Goal: Obtain resource: Obtain resource

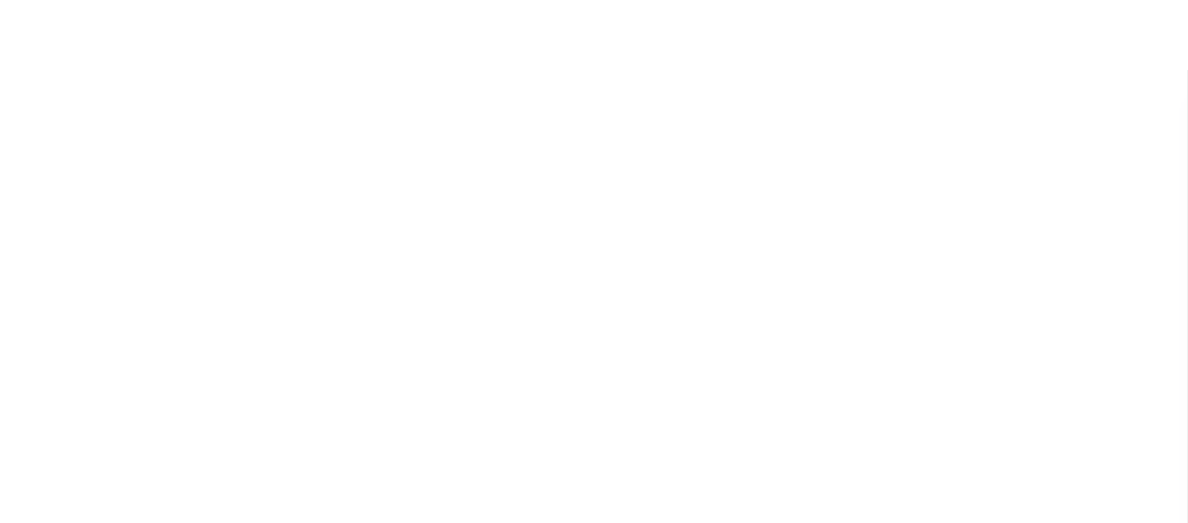
click at [583, 453] on div at bounding box center [594, 226] width 1188 height 453
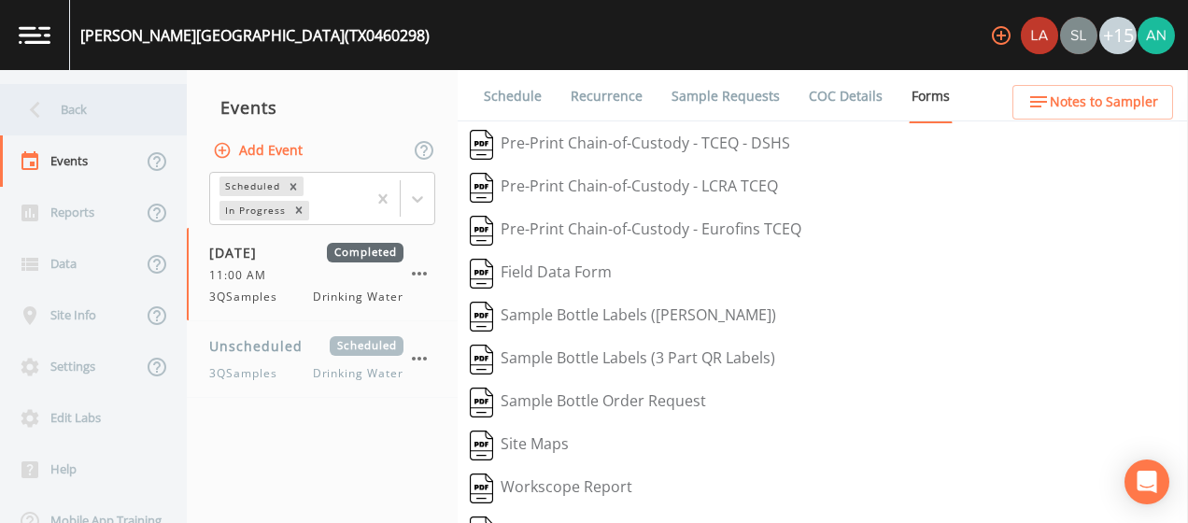
click at [58, 120] on div "Back" at bounding box center [84, 109] width 168 height 51
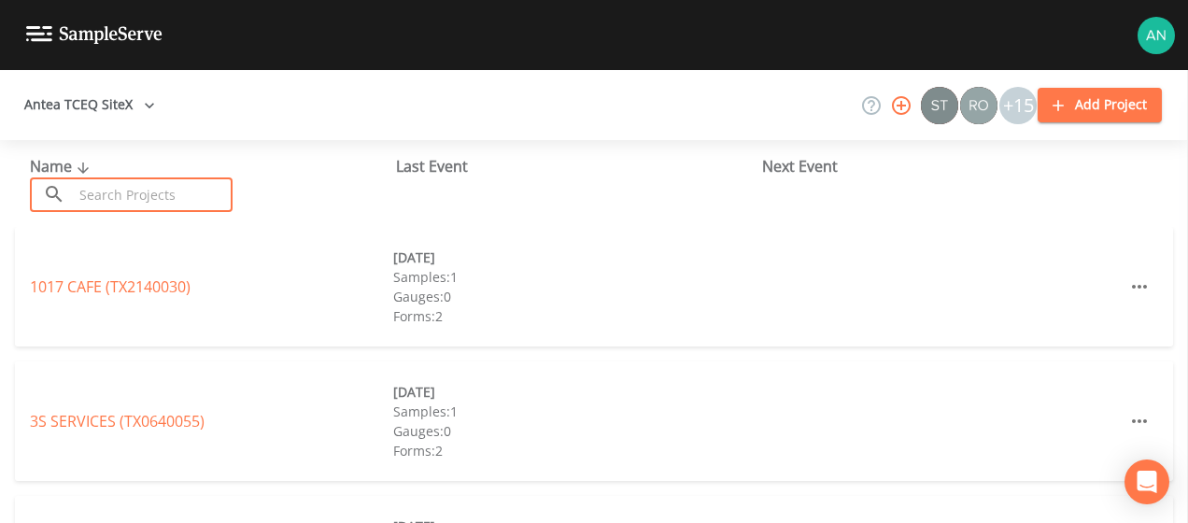
click at [129, 193] on input "text" at bounding box center [153, 194] width 160 height 35
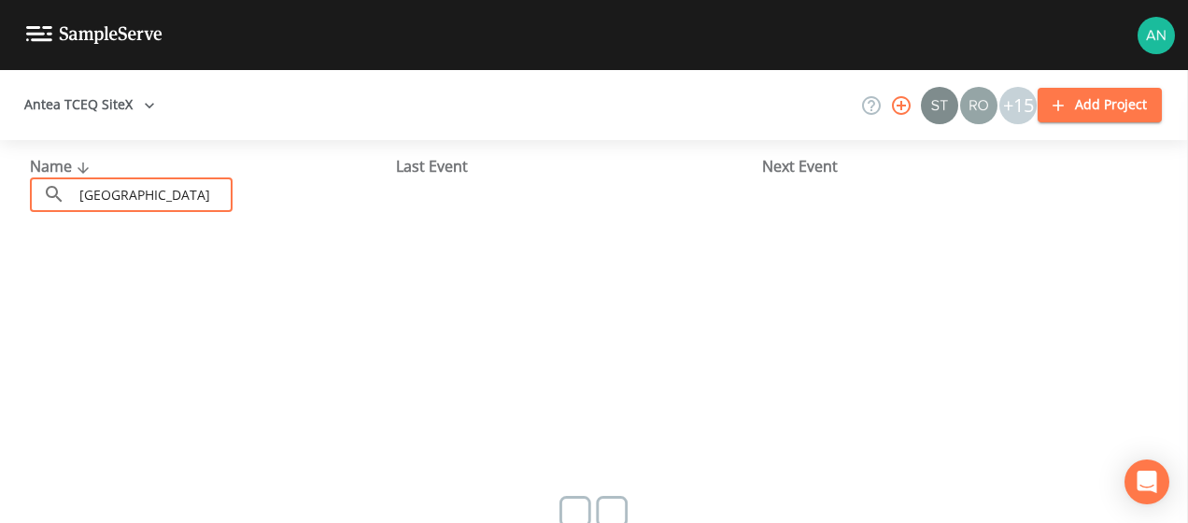
drag, startPoint x: 184, startPoint y: 189, endPoint x: 0, endPoint y: 222, distance: 187.0
click at [0, 222] on html "Antea TCEQ SiteX +15 Add Project Name ​ indian springs ​ Last Event Next Event …" at bounding box center [594, 261] width 1188 height 523
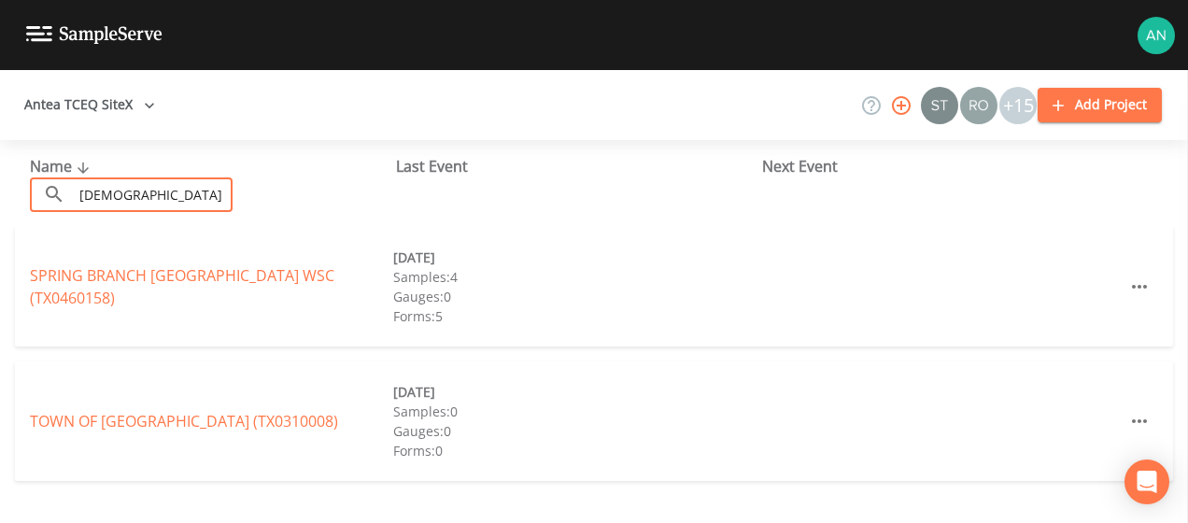
type input "Indian"
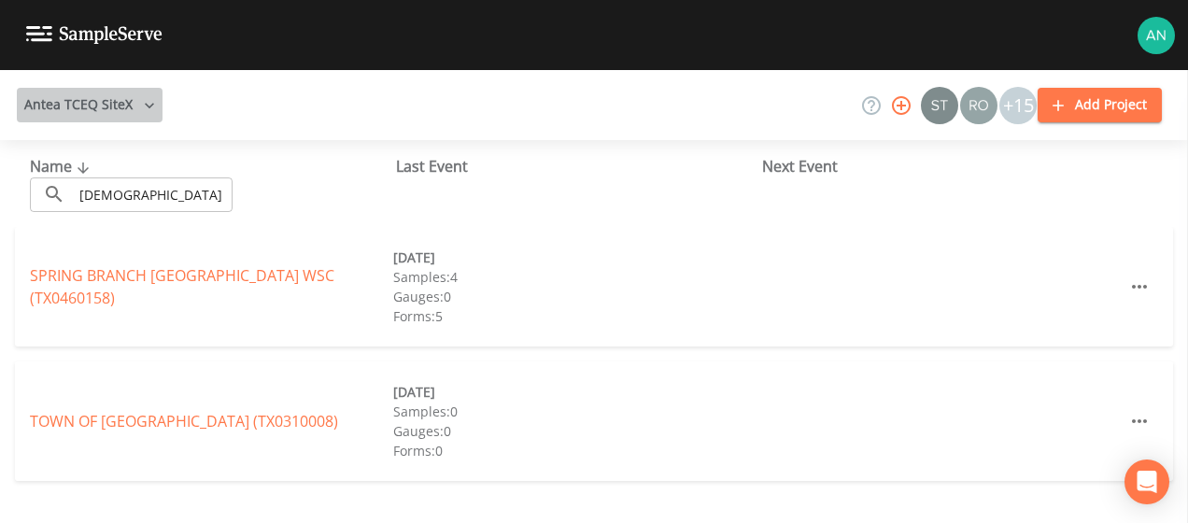
click at [134, 95] on button "Antea TCEQ SiteX" at bounding box center [90, 105] width 146 height 35
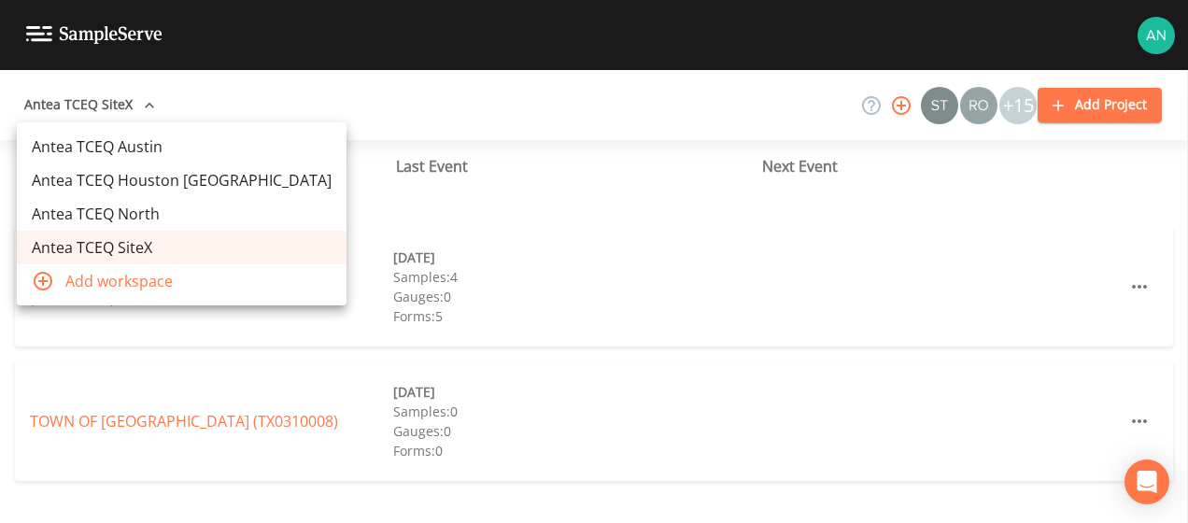
click at [116, 148] on link "Antea TCEQ Austin" at bounding box center [182, 147] width 330 height 34
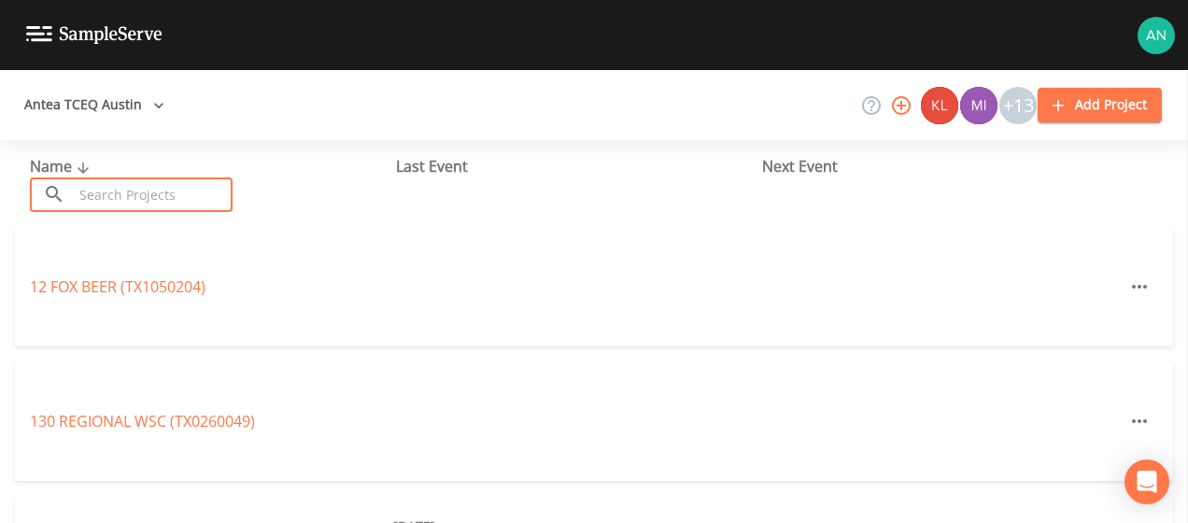
click at [116, 185] on input "text" at bounding box center [153, 194] width 160 height 35
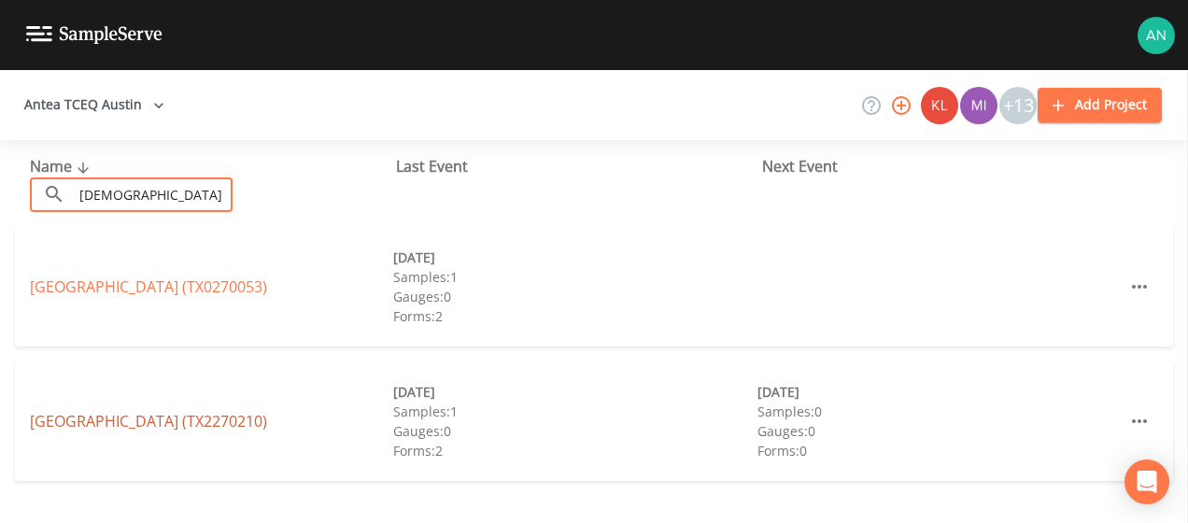
type input "[DEMOGRAPHIC_DATA]"
click at [153, 425] on link "[GEOGRAPHIC_DATA] (TX2270210)" at bounding box center [148, 421] width 237 height 21
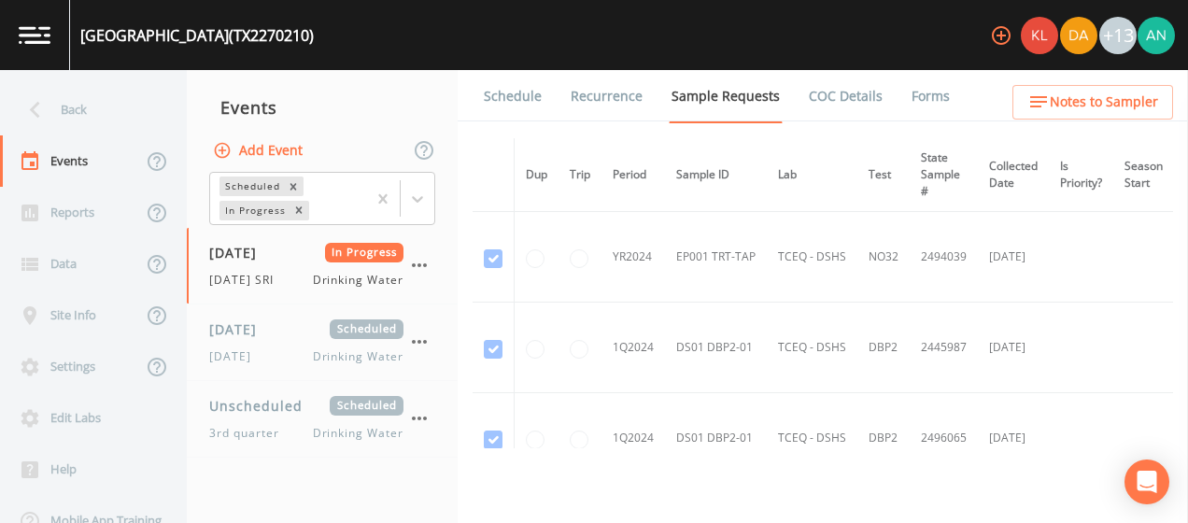
click at [925, 102] on link "Forms" at bounding box center [930, 96] width 44 height 52
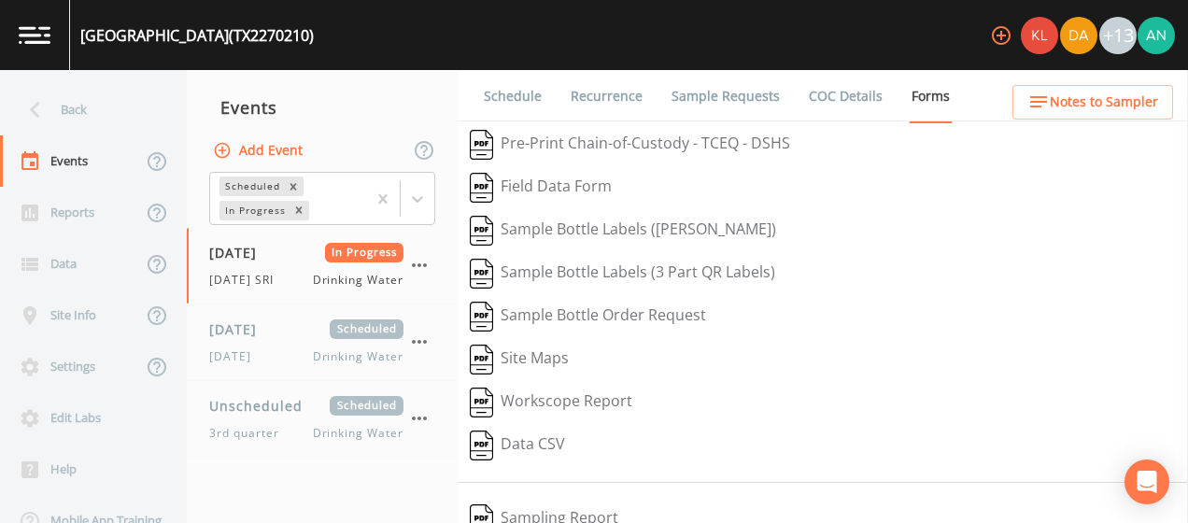
scroll to position [215, 0]
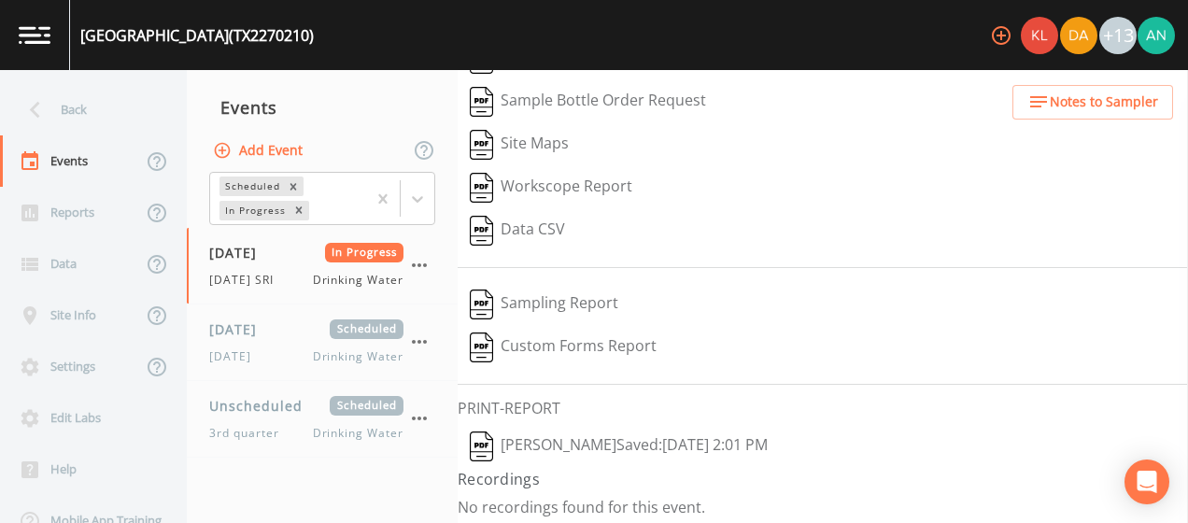
click at [597, 432] on button "[PERSON_NAME]  Saved: [DATE] 2:01 PM" at bounding box center [618, 446] width 322 height 43
click at [66, 120] on div "Back" at bounding box center [84, 109] width 168 height 51
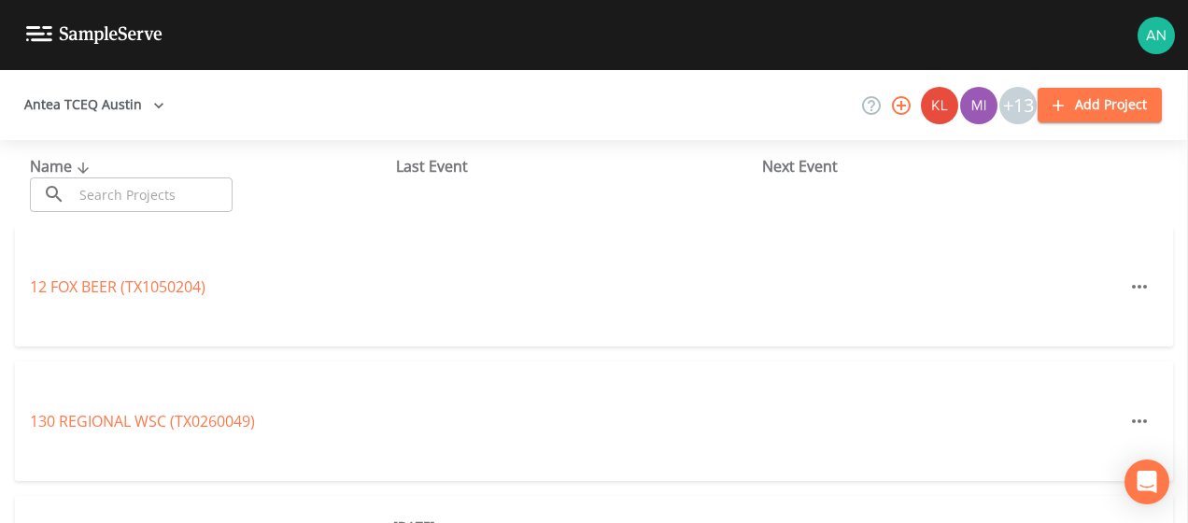
click at [125, 189] on input "text" at bounding box center [153, 194] width 160 height 35
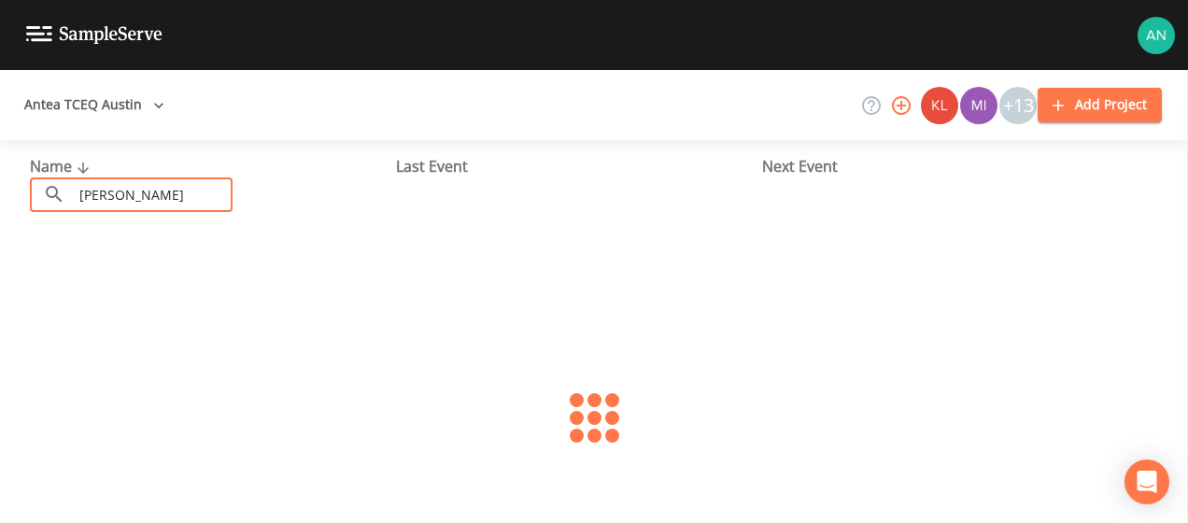
type input "travis county MUD 18"
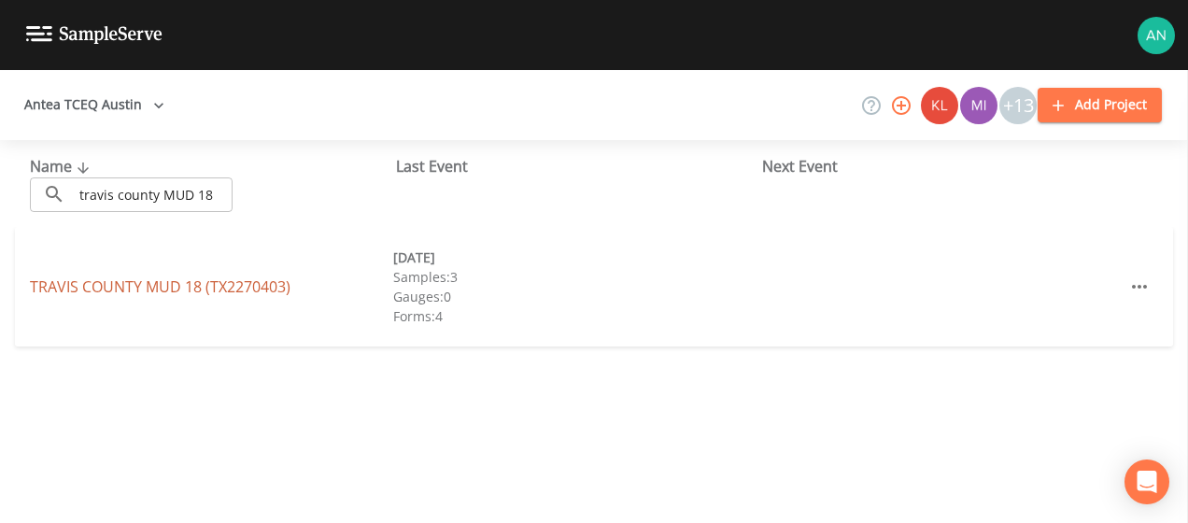
click at [220, 278] on link "[GEOGRAPHIC_DATA] 18 (TX2270403)" at bounding box center [160, 286] width 260 height 21
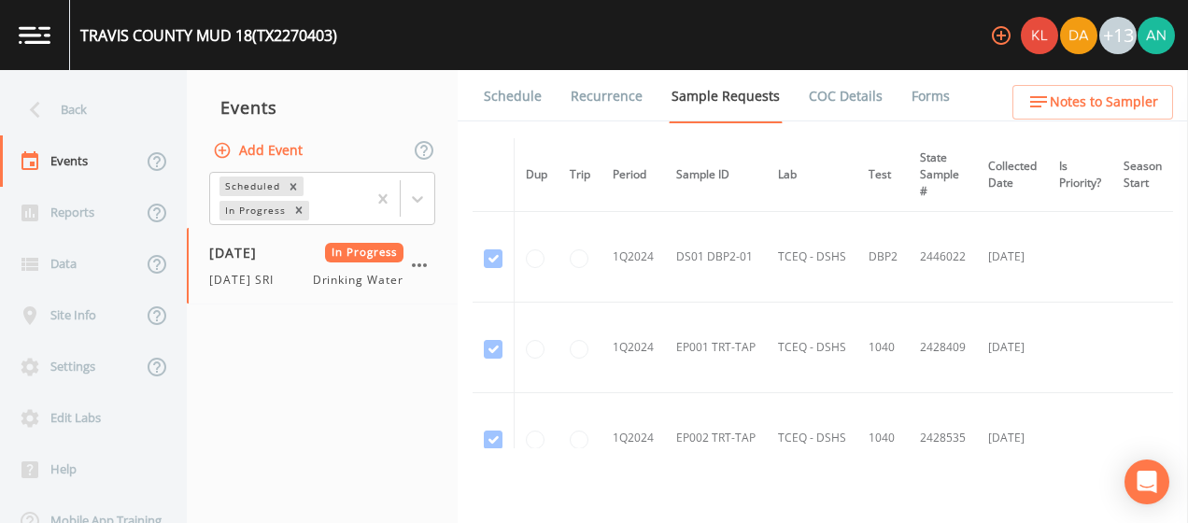
click at [915, 99] on link "Forms" at bounding box center [930, 96] width 44 height 52
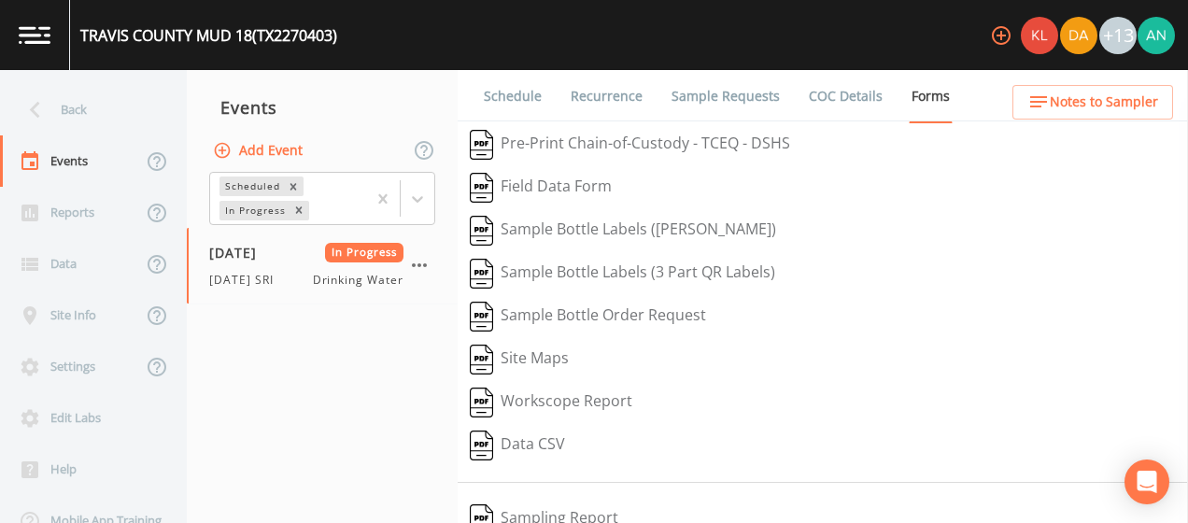
scroll to position [355, 0]
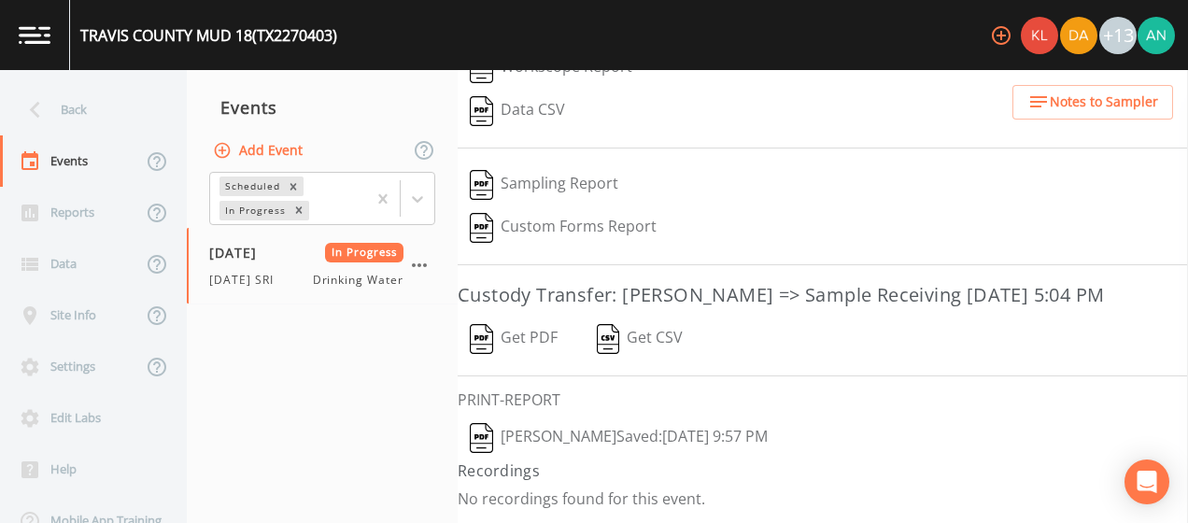
click at [512, 340] on button "Get PDF" at bounding box center [513, 338] width 112 height 43
click at [47, 120] on icon at bounding box center [35, 109] width 33 height 33
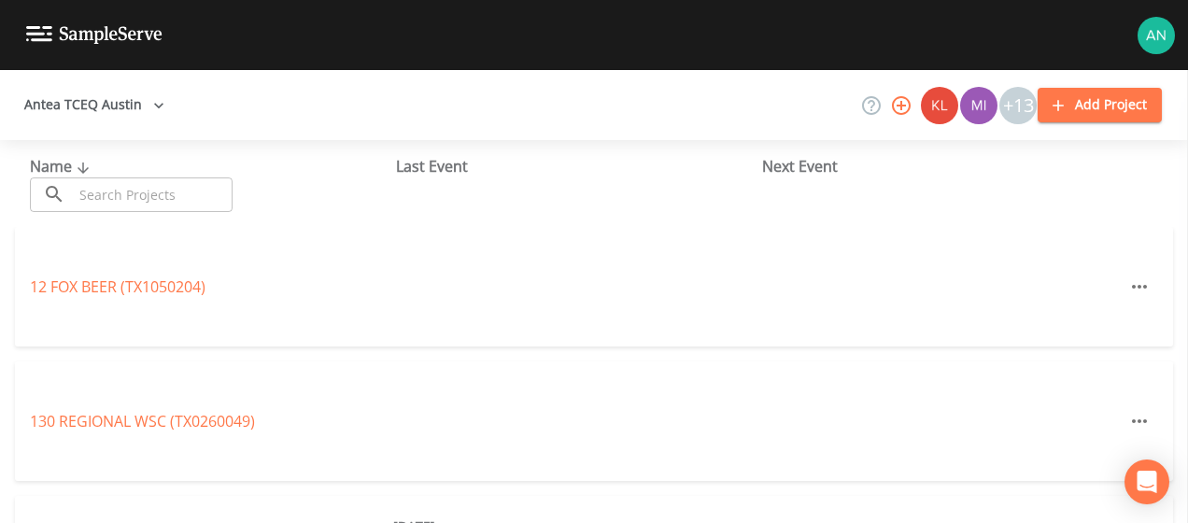
click at [108, 188] on input "text" at bounding box center [153, 194] width 160 height 35
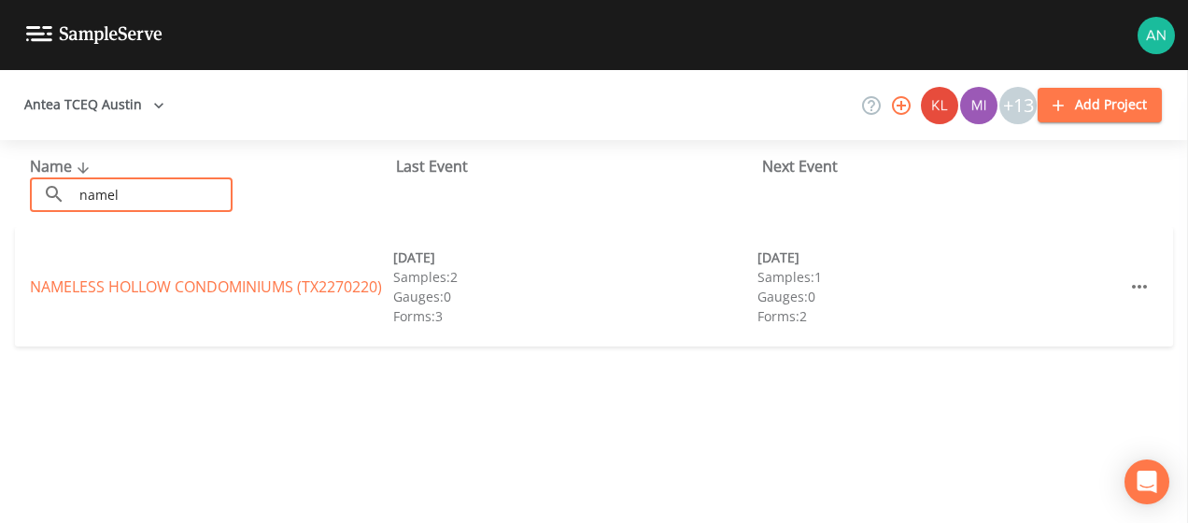
type input "namel"
click at [256, 297] on div "NAMELESS HOLLOW CONDOMINIUMS (TX2270220)" at bounding box center [211, 286] width 363 height 22
click at [232, 281] on link "NAMELESS HOLLOW CONDOMINIUMS (TX2270220)" at bounding box center [206, 286] width 352 height 21
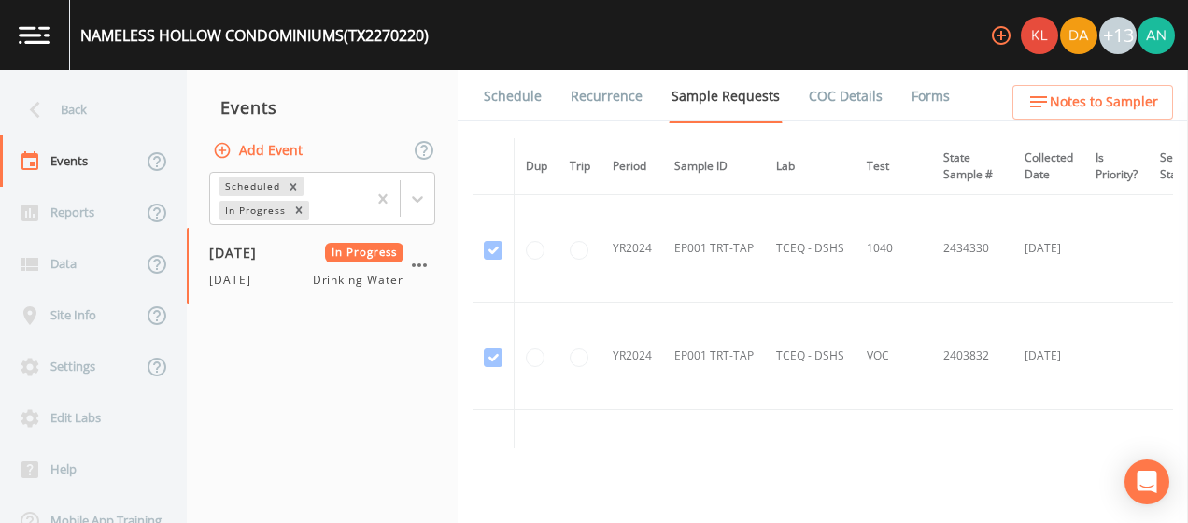
click at [921, 105] on link "Forms" at bounding box center [930, 96] width 44 height 52
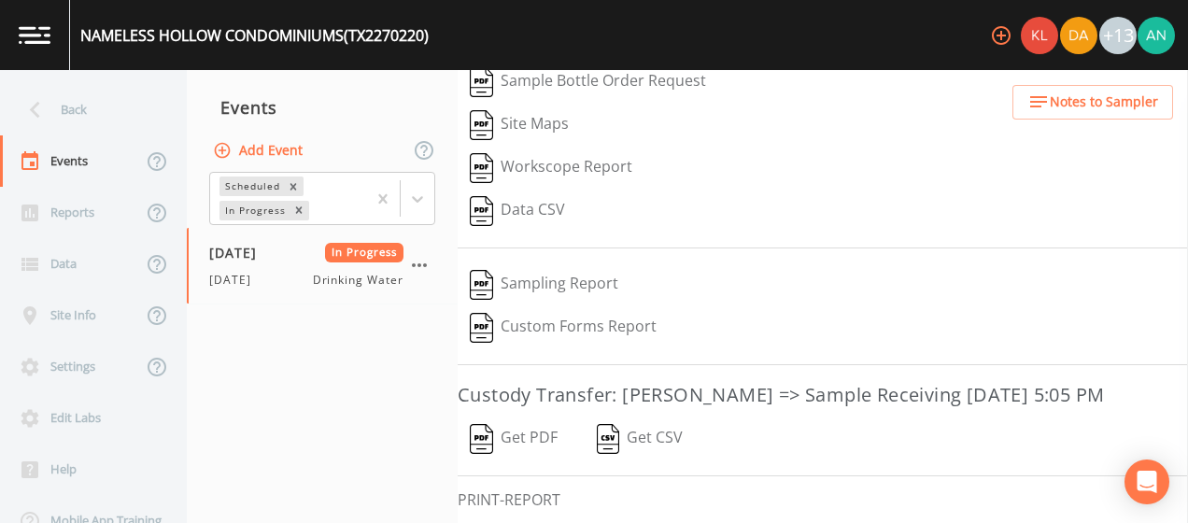
scroll to position [278, 0]
click at [521, 458] on button "Get PDF" at bounding box center [513, 437] width 112 height 43
click at [62, 106] on div "Back" at bounding box center [84, 109] width 168 height 51
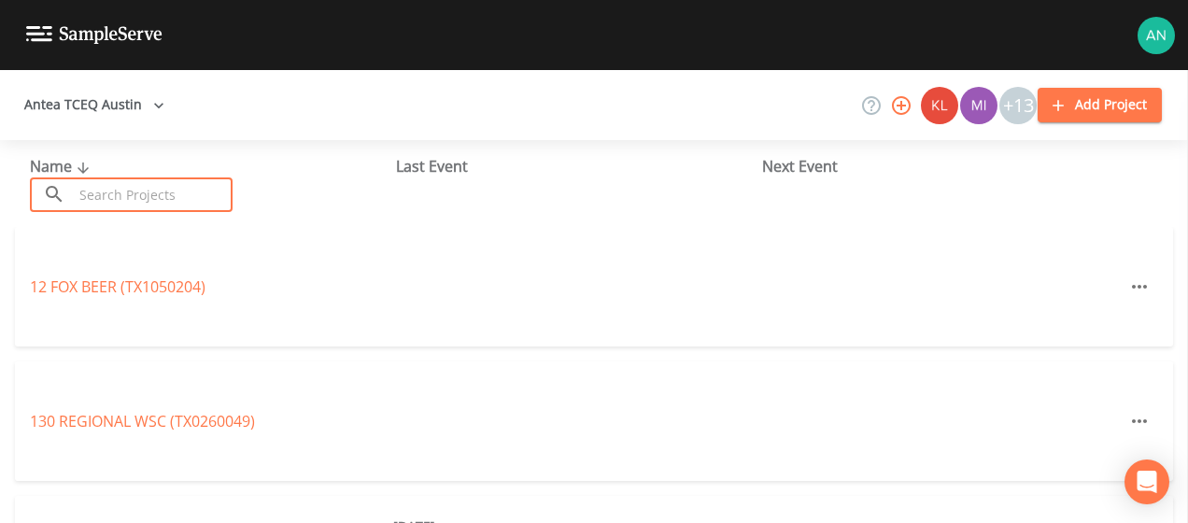
click at [93, 190] on input "text" at bounding box center [153, 194] width 160 height 35
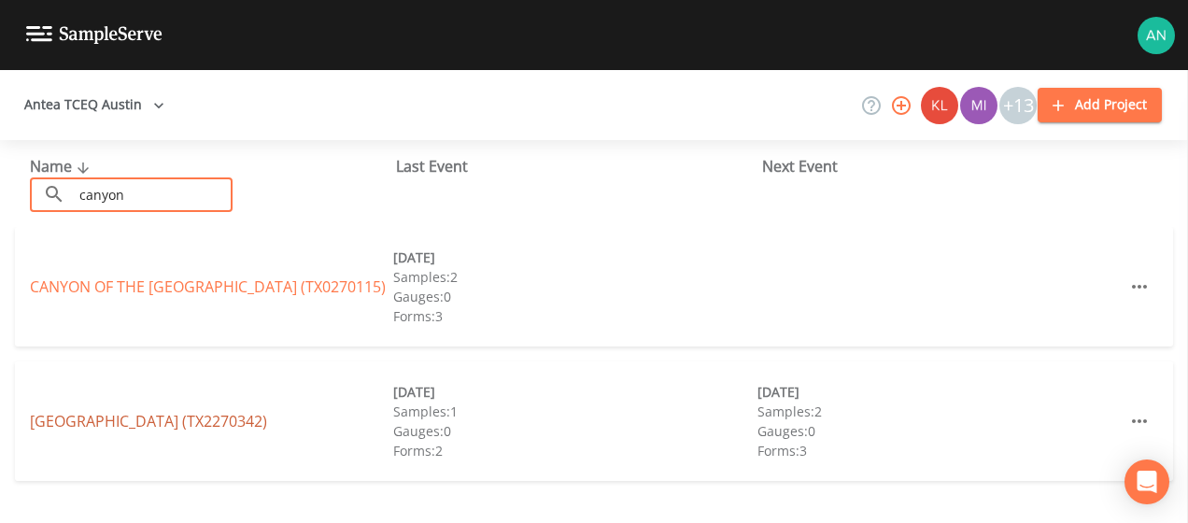
type input "canyon"
click at [166, 419] on link "[GEOGRAPHIC_DATA] (TX2270342)" at bounding box center [148, 421] width 237 height 21
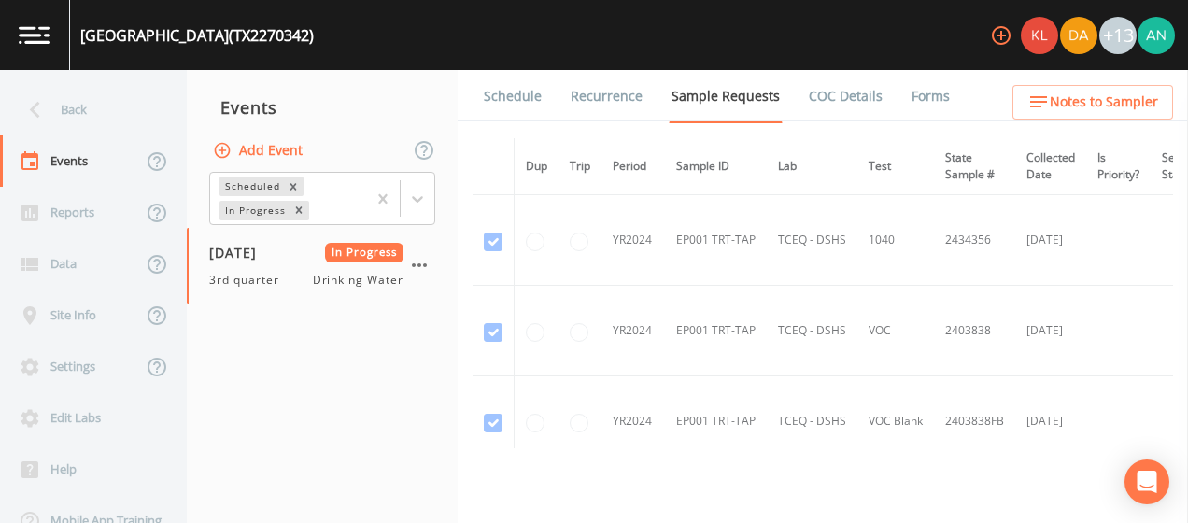
click at [908, 95] on link "Forms" at bounding box center [930, 96] width 44 height 52
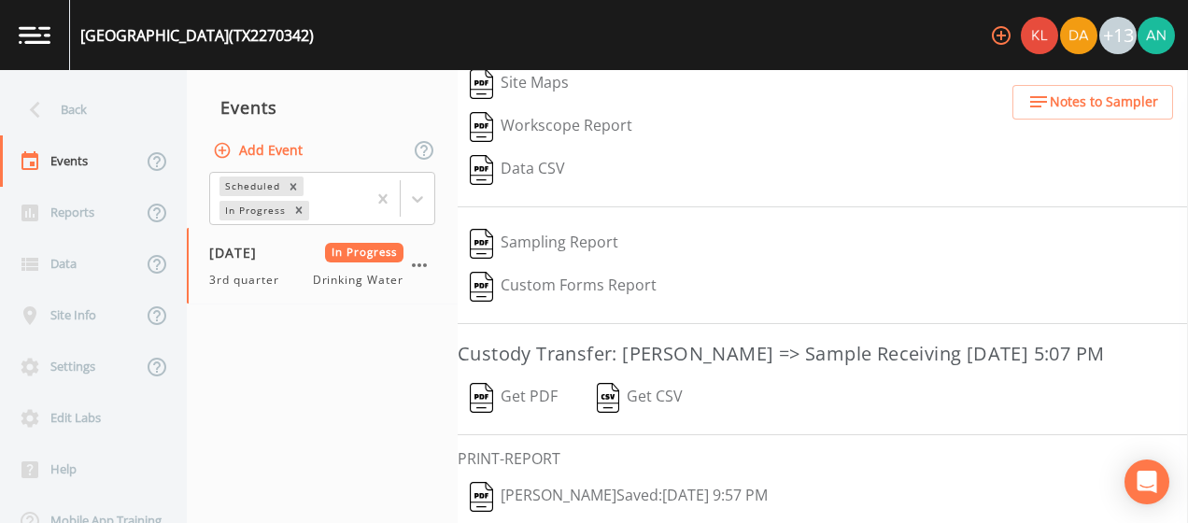
scroll to position [276, 0]
click at [513, 418] on button "Get PDF" at bounding box center [513, 396] width 112 height 43
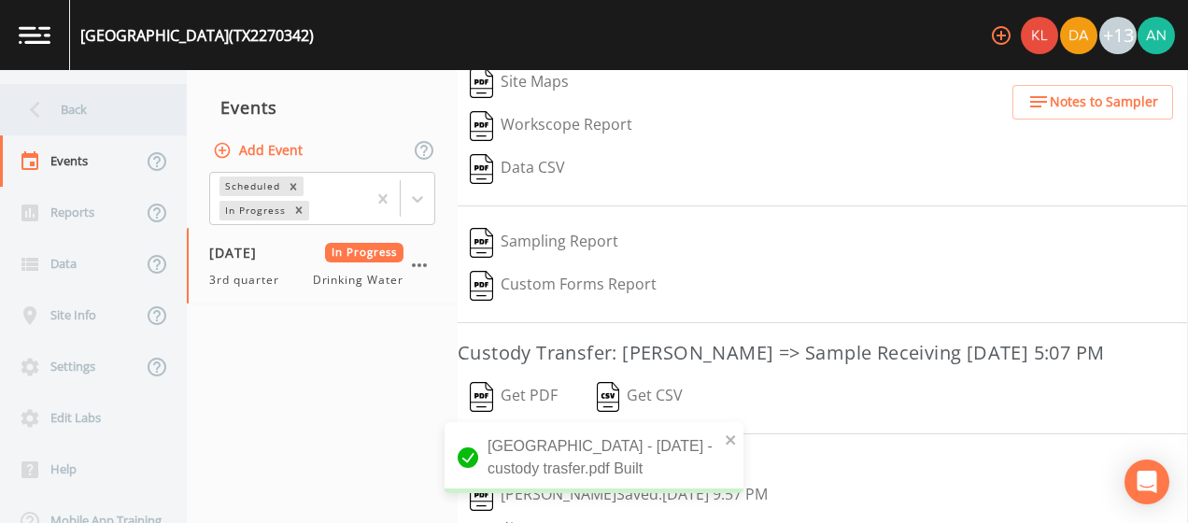
click at [88, 118] on div "Back" at bounding box center [84, 109] width 168 height 51
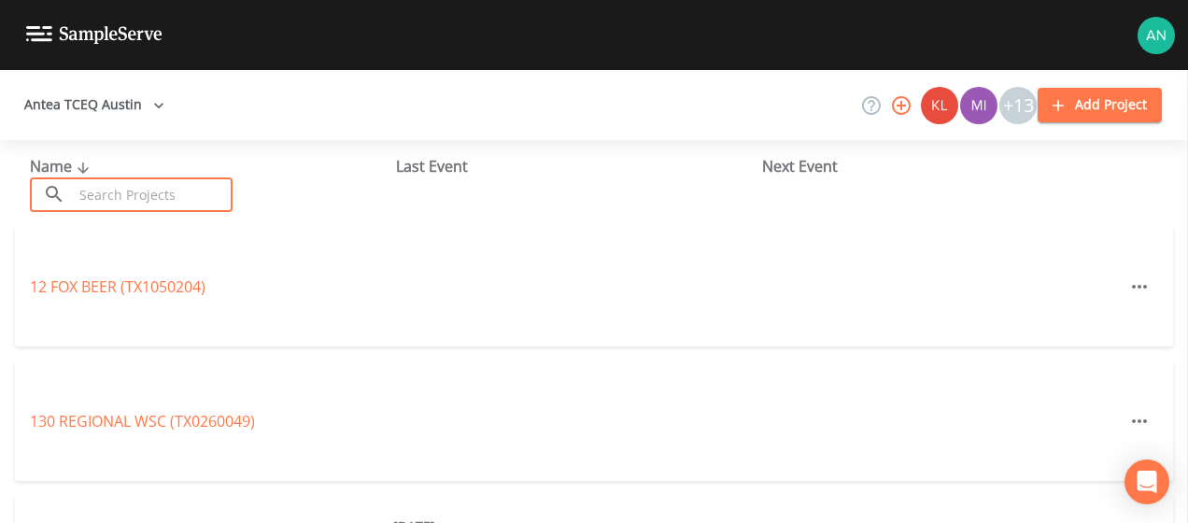
click at [110, 191] on input "text" at bounding box center [153, 194] width 160 height 35
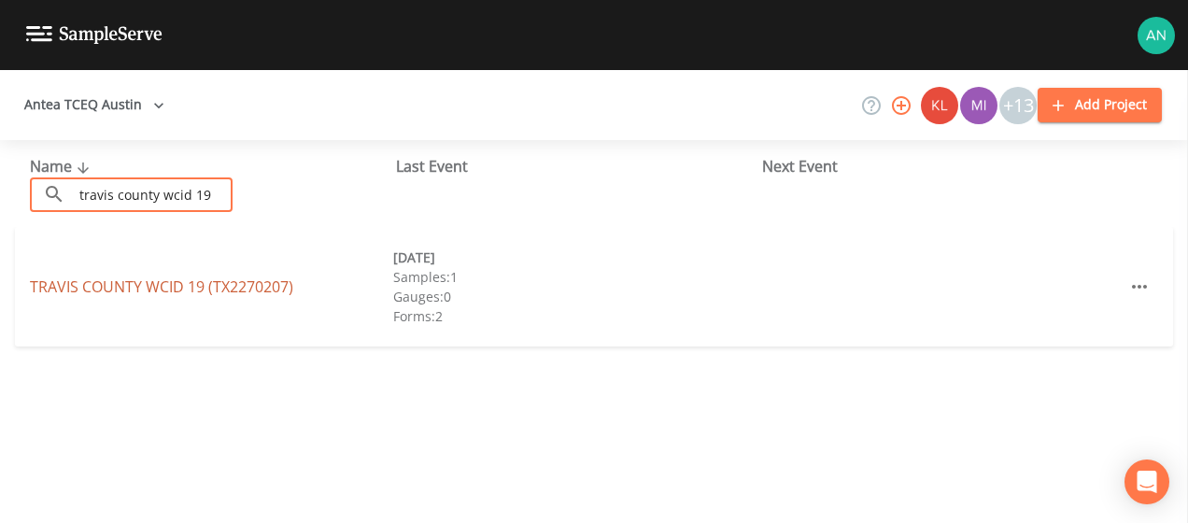
type input "travis county wcid 19"
click at [127, 289] on link "TRAVIS COUNTY WCID 19 (TX2270207)" at bounding box center [161, 286] width 263 height 21
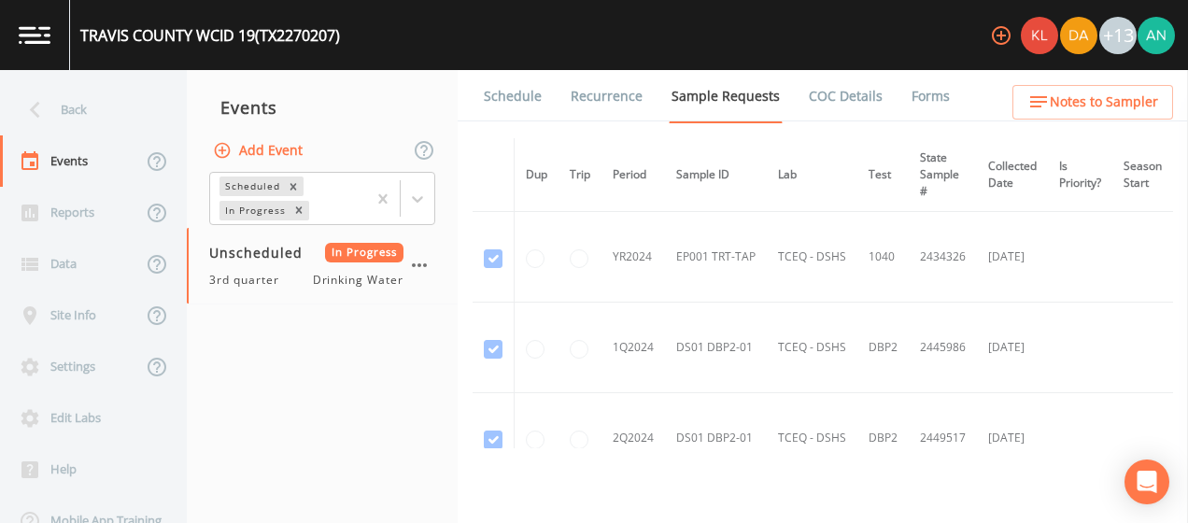
click at [914, 80] on link "Forms" at bounding box center [930, 96] width 44 height 52
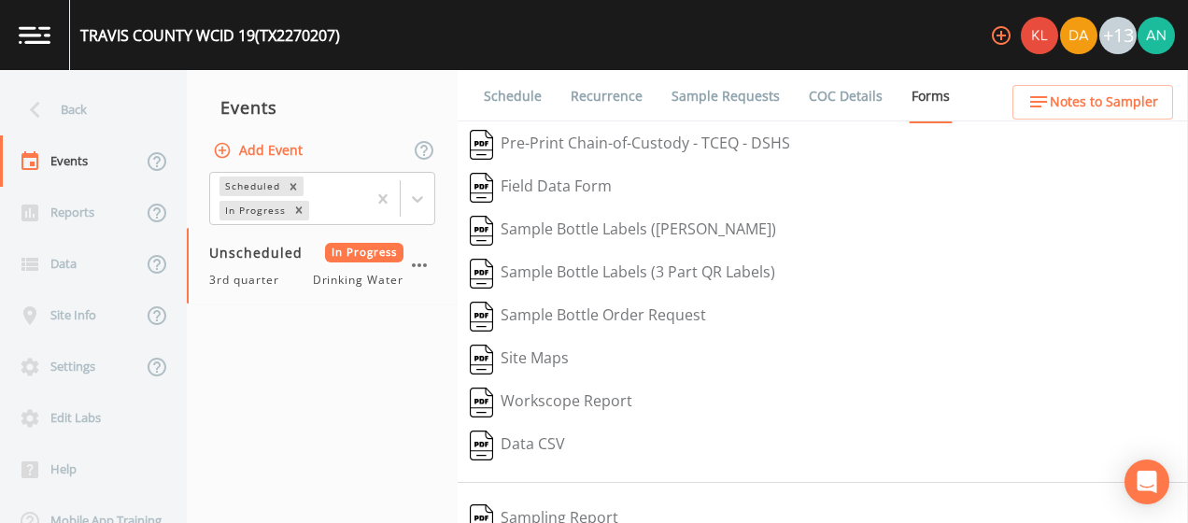
scroll to position [193, 0]
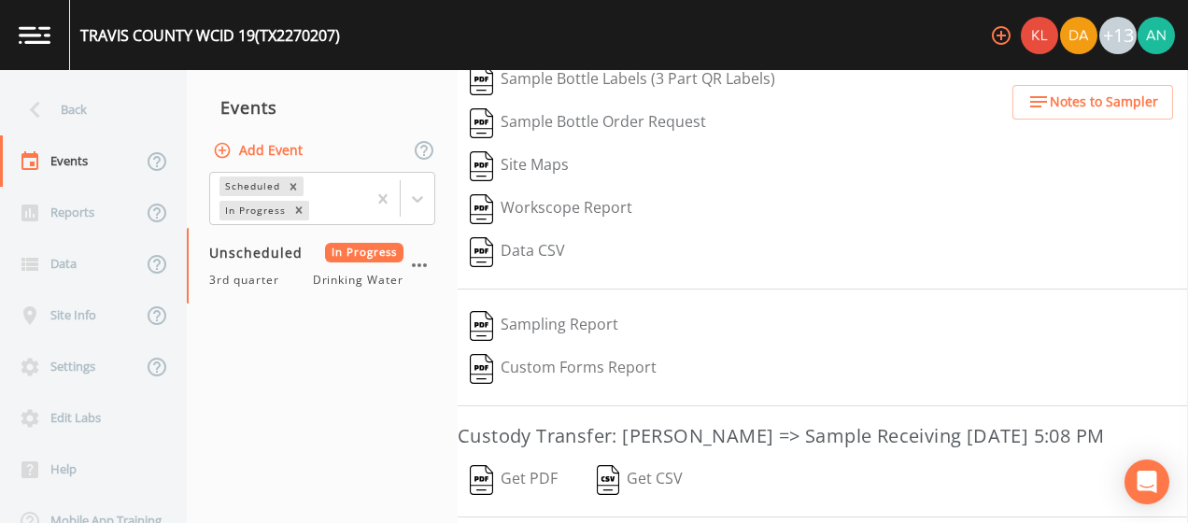
click at [478, 482] on button "Get PDF" at bounding box center [513, 479] width 112 height 43
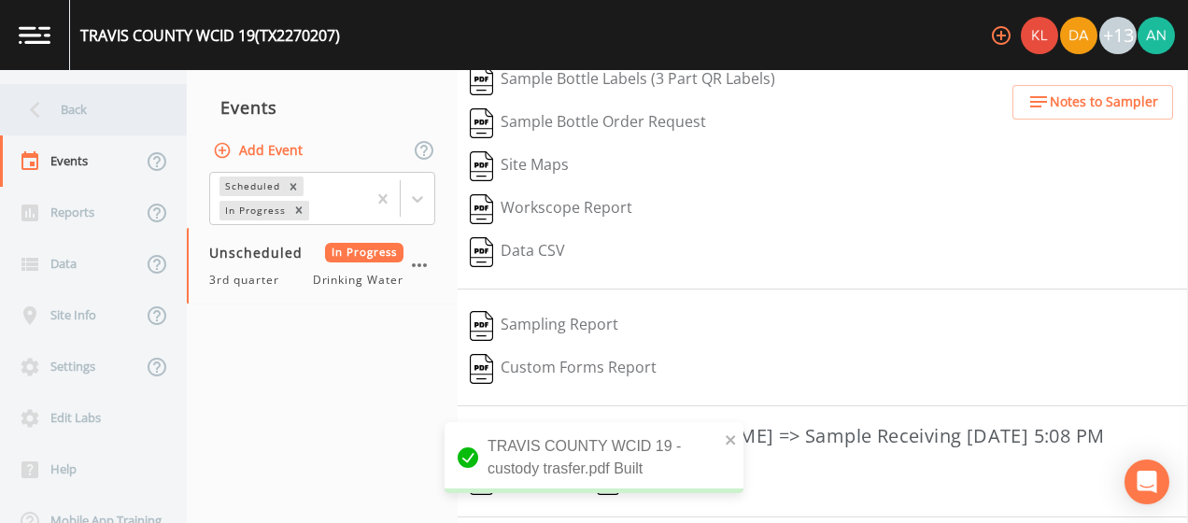
click at [59, 114] on div "Back" at bounding box center [84, 109] width 168 height 51
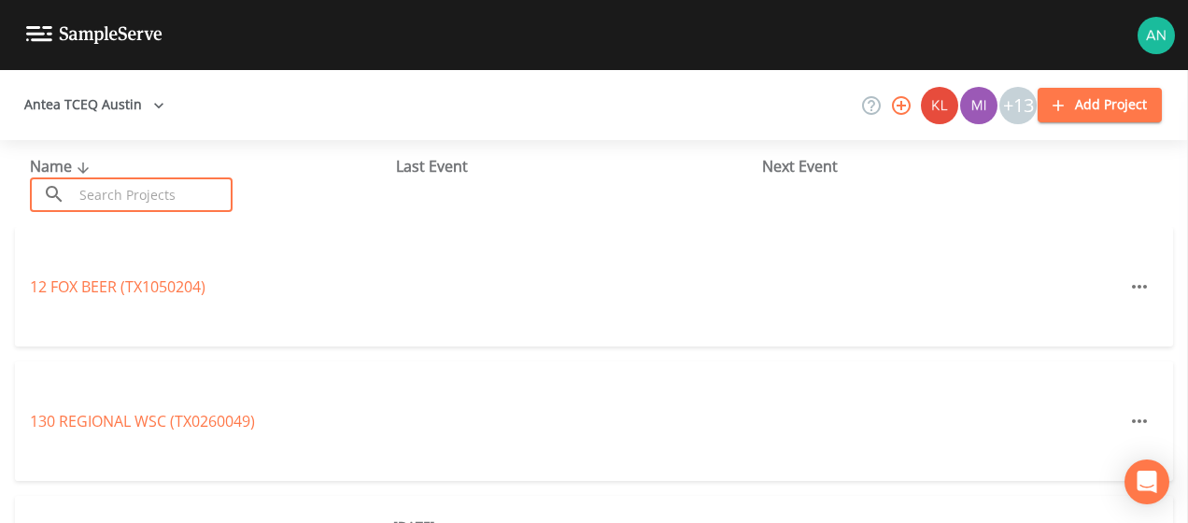
click at [105, 198] on input "text" at bounding box center [153, 194] width 160 height 35
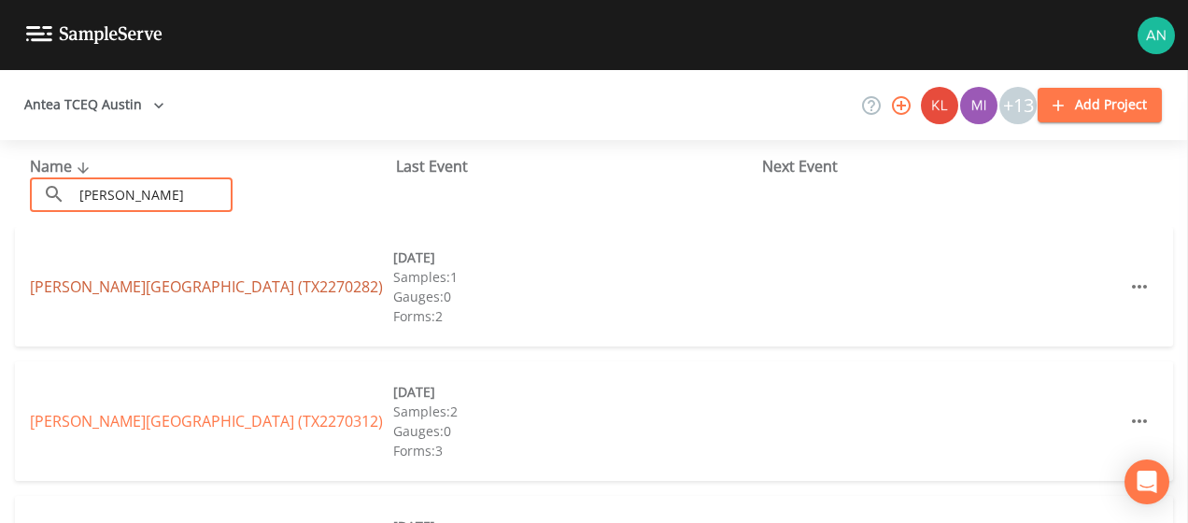
type input "[PERSON_NAME]"
click at [148, 284] on link "[PERSON_NAME][GEOGRAPHIC_DATA] (TX2270282)" at bounding box center [206, 286] width 353 height 21
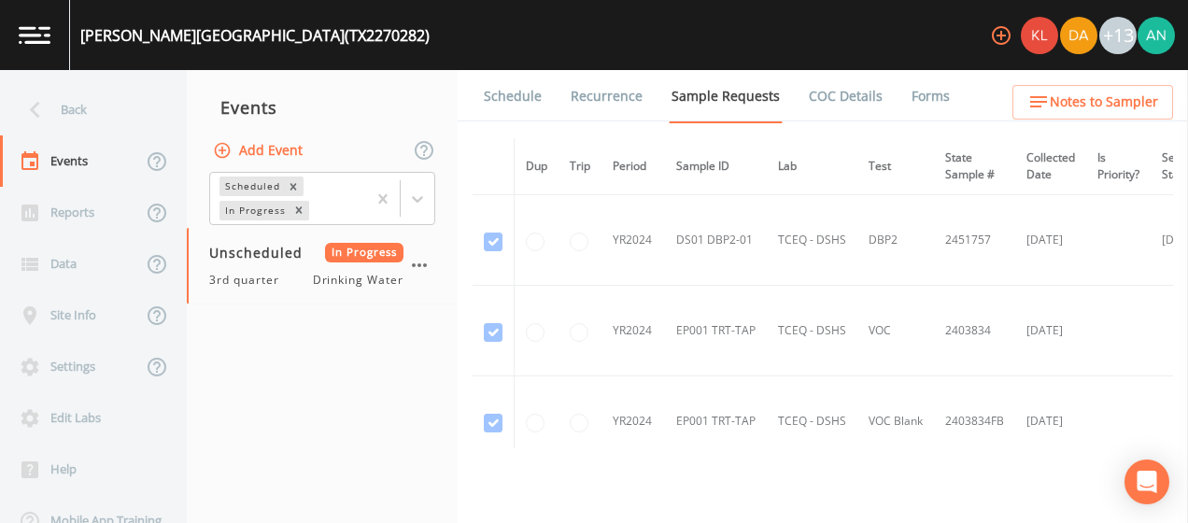
click at [908, 100] on link "Forms" at bounding box center [930, 96] width 44 height 52
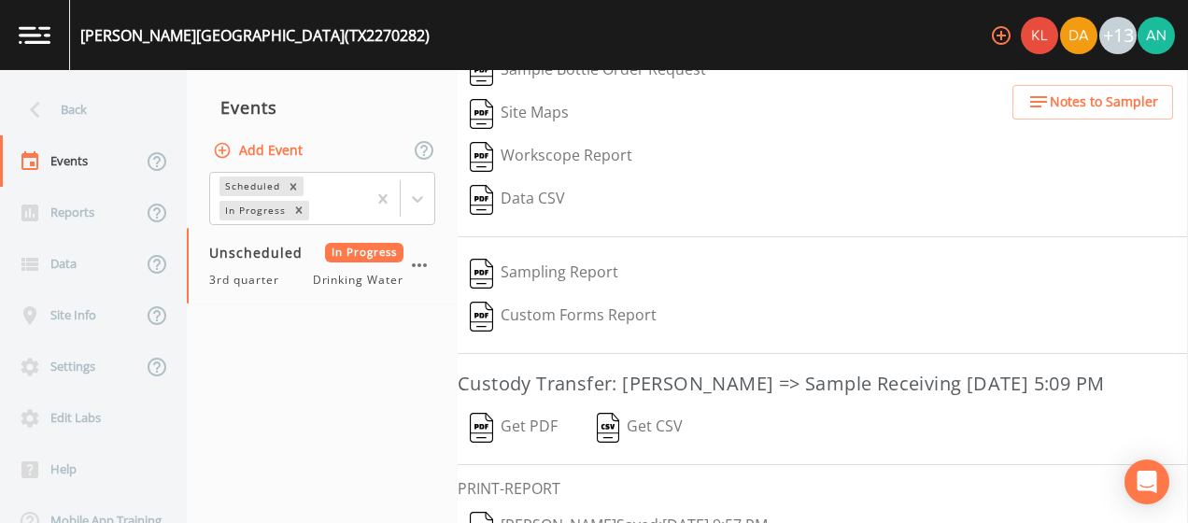
scroll to position [290, 0]
click at [532, 447] on button "Get PDF" at bounding box center [513, 425] width 112 height 43
click at [41, 97] on icon at bounding box center [35, 109] width 33 height 33
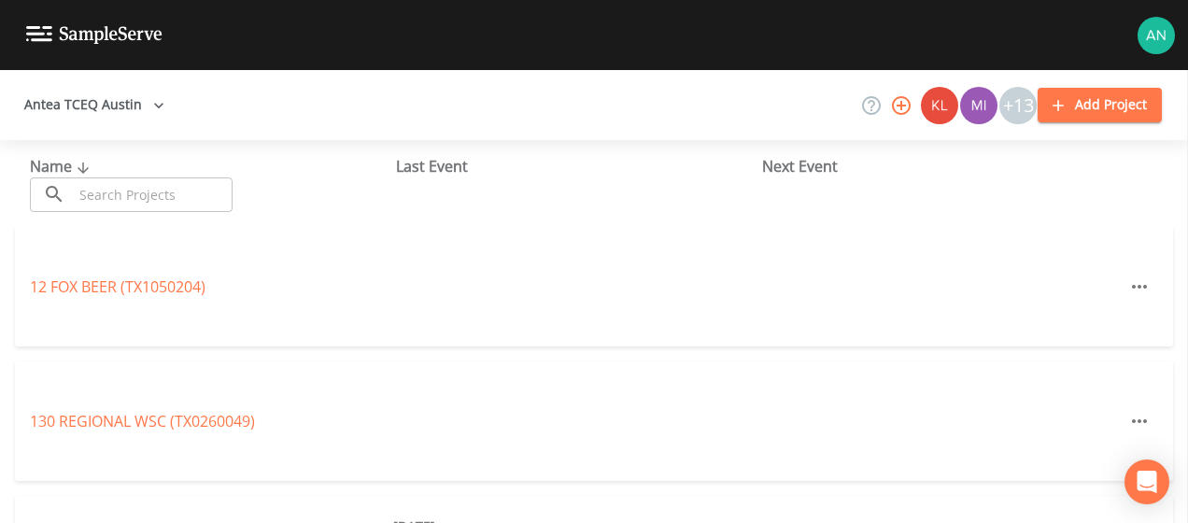
click at [126, 189] on input "text" at bounding box center [153, 194] width 160 height 35
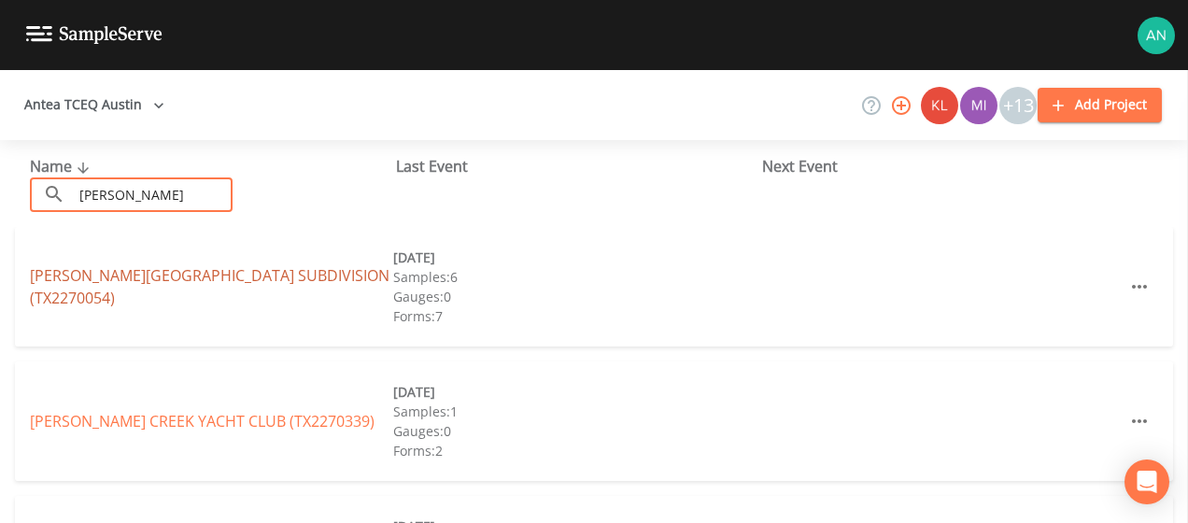
type input "[PERSON_NAME]"
click at [145, 292] on link "[PERSON_NAME][GEOGRAPHIC_DATA] (TX2270054)" at bounding box center [209, 286] width 359 height 43
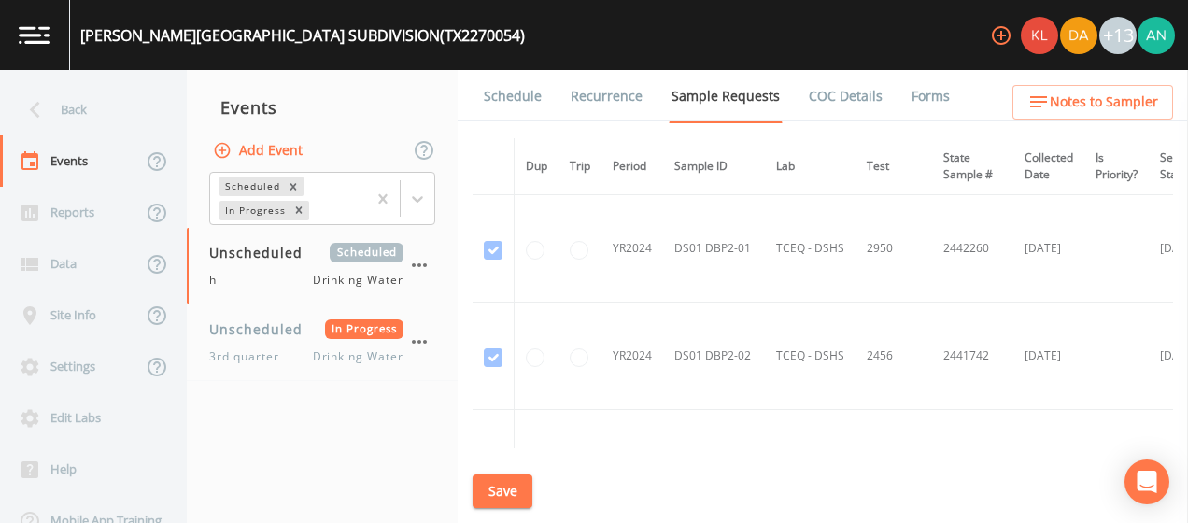
click at [908, 95] on link "Forms" at bounding box center [930, 96] width 44 height 52
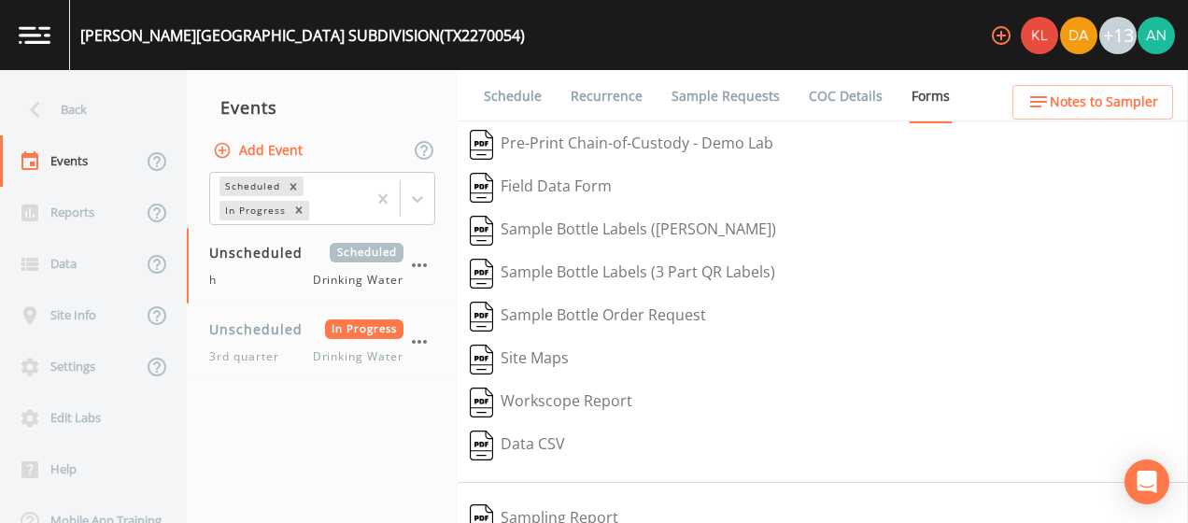
scroll to position [105, 0]
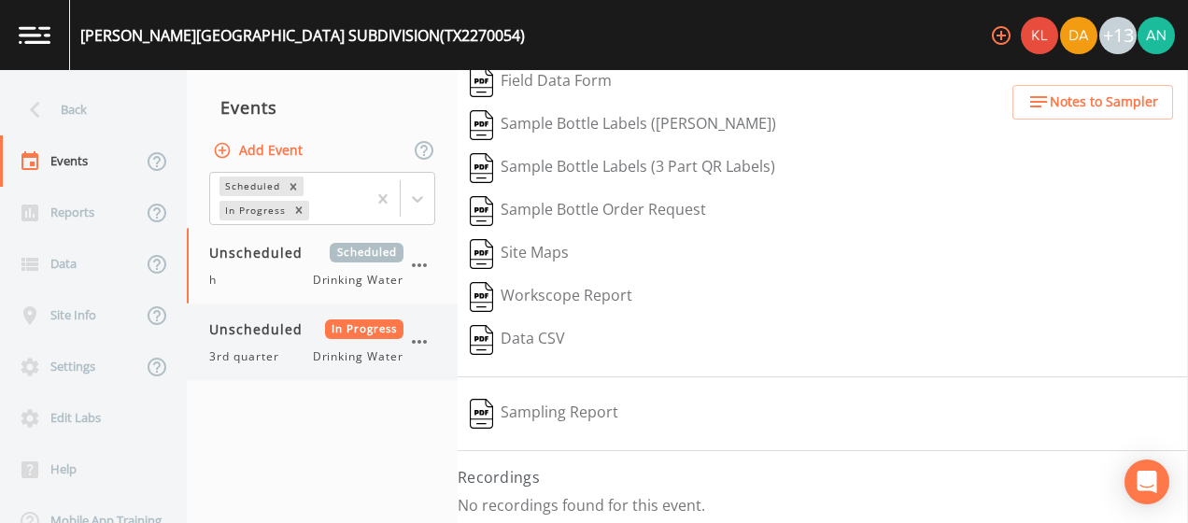
click at [276, 344] on div "Unscheduled In Progress 3rd quarter Drinking Water" at bounding box center [306, 342] width 194 height 46
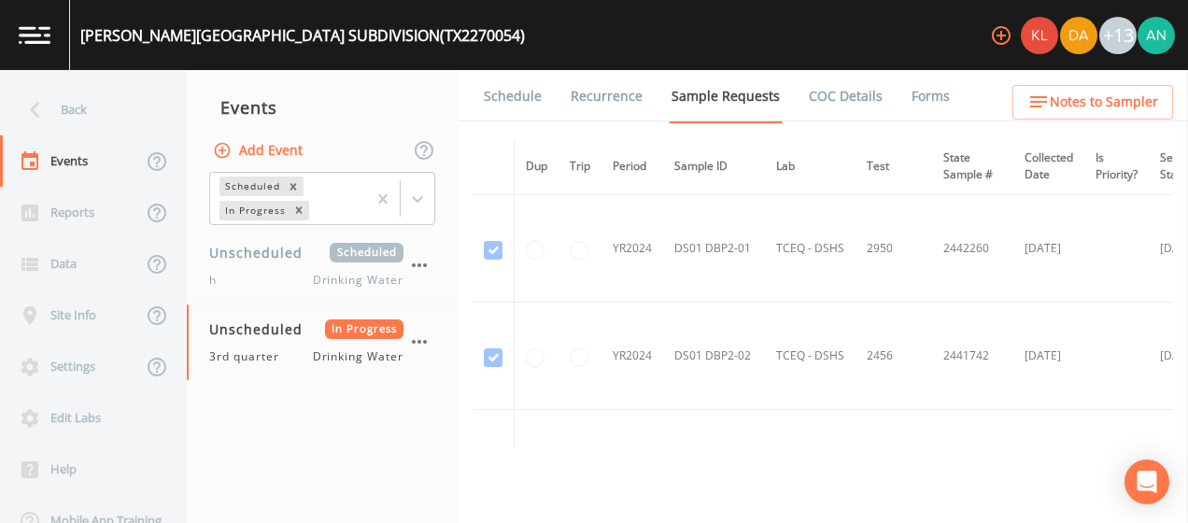
click at [908, 103] on link "Forms" at bounding box center [930, 96] width 44 height 52
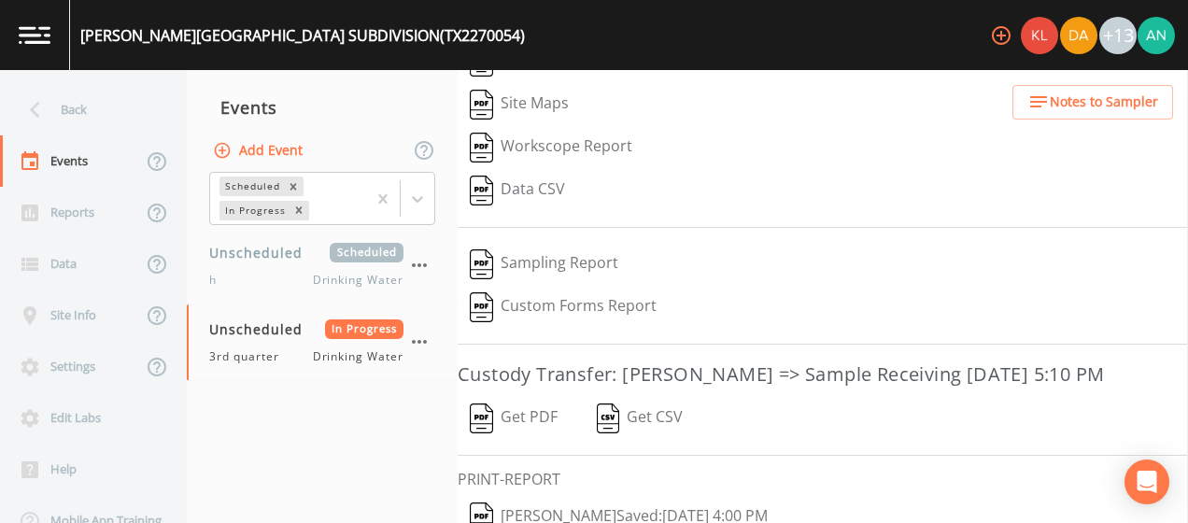
scroll to position [299, 0]
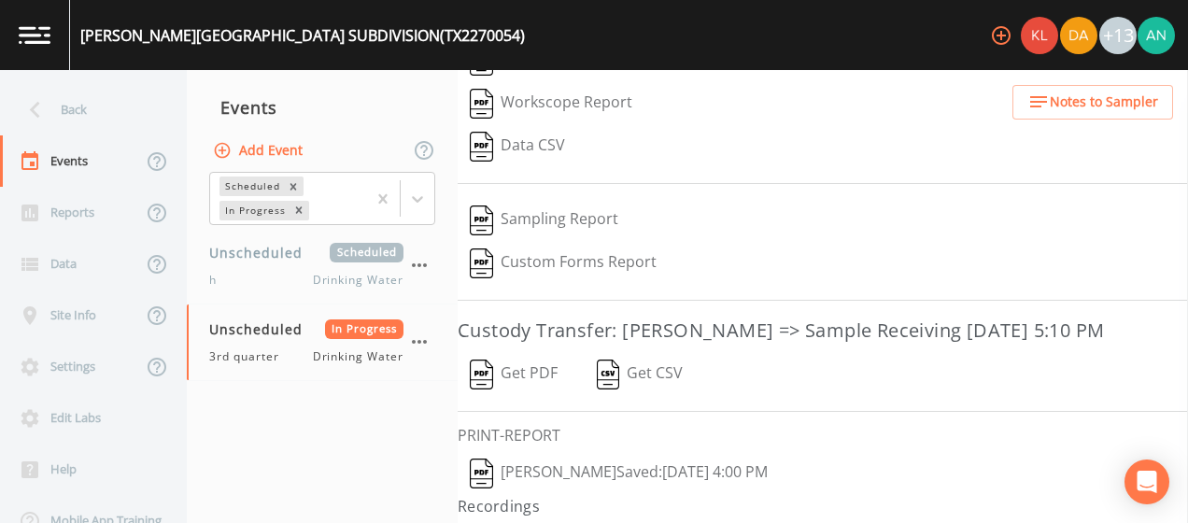
click at [526, 396] on button "Get PDF" at bounding box center [513, 374] width 112 height 43
